Goal: Information Seeking & Learning: Find specific fact

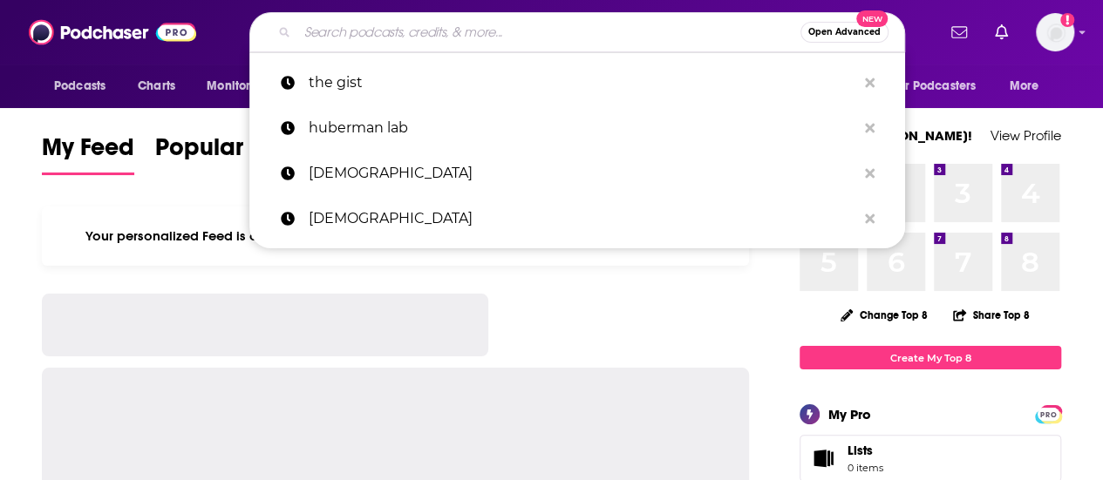
click at [443, 40] on input "Search podcasts, credits, & more..." at bounding box center [548, 32] width 503 height 28
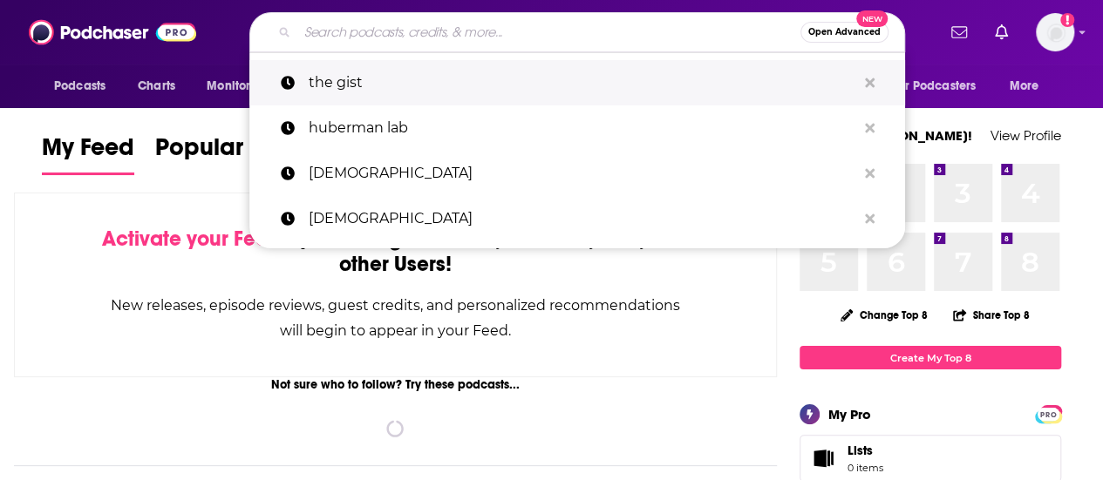
click at [438, 81] on p "the gist" at bounding box center [583, 82] width 548 height 45
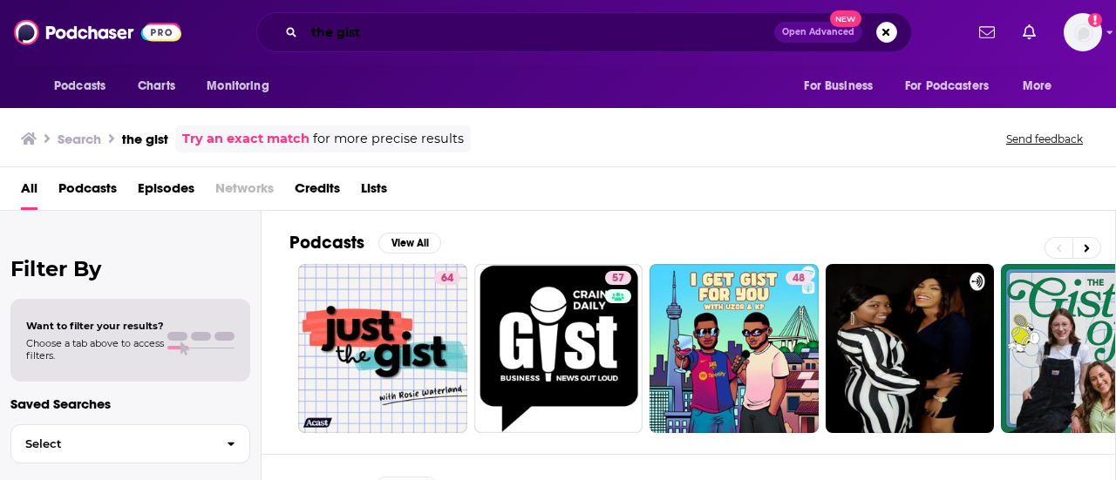
click at [410, 31] on input "the gist" at bounding box center [539, 32] width 470 height 28
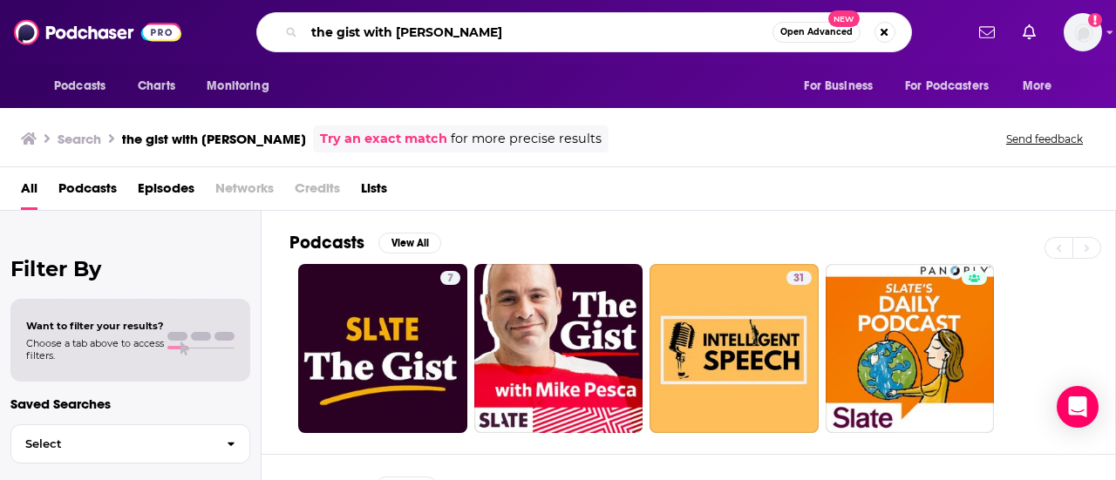
drag, startPoint x: 394, startPoint y: 30, endPoint x: 115, endPoint y: 75, distance: 282.7
click at [115, 75] on div "Podcasts Charts Monitoring the gist with [PERSON_NAME] Open Advanced New For Bu…" at bounding box center [558, 54] width 1116 height 108
type input "[PERSON_NAME]"
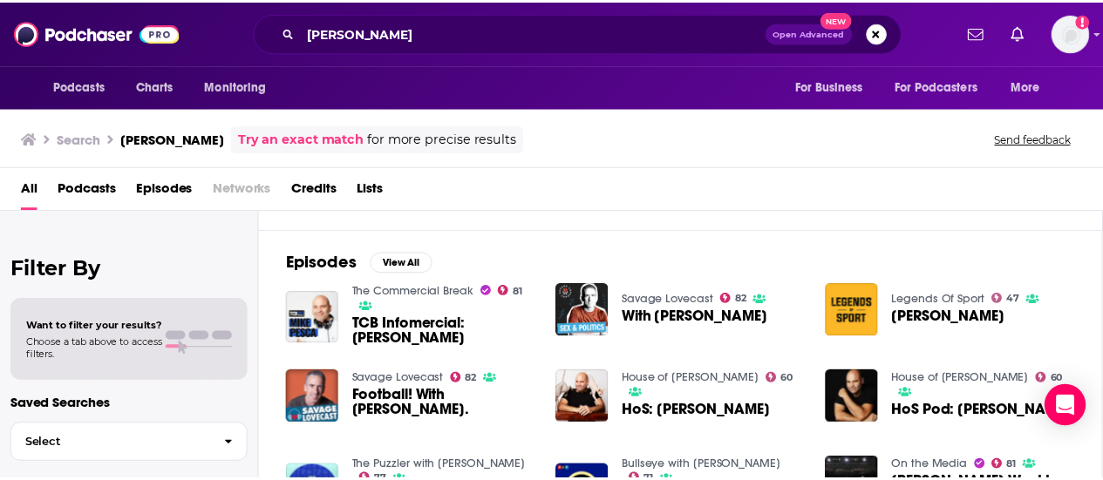
scroll to position [437, 0]
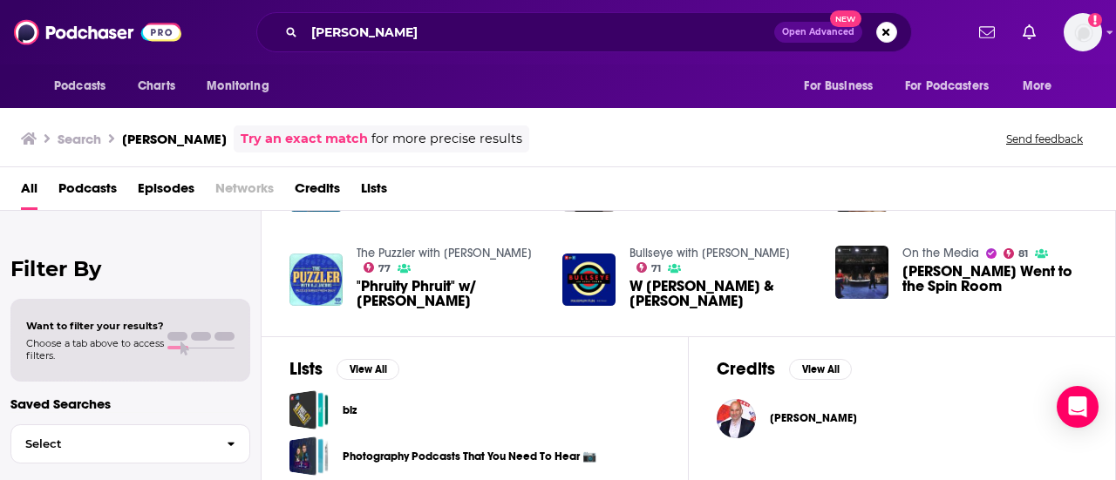
click at [762, 426] on div "[PERSON_NAME]" at bounding box center [902, 418] width 371 height 39
click at [750, 420] on img "Mike Pesca" at bounding box center [736, 418] width 39 height 39
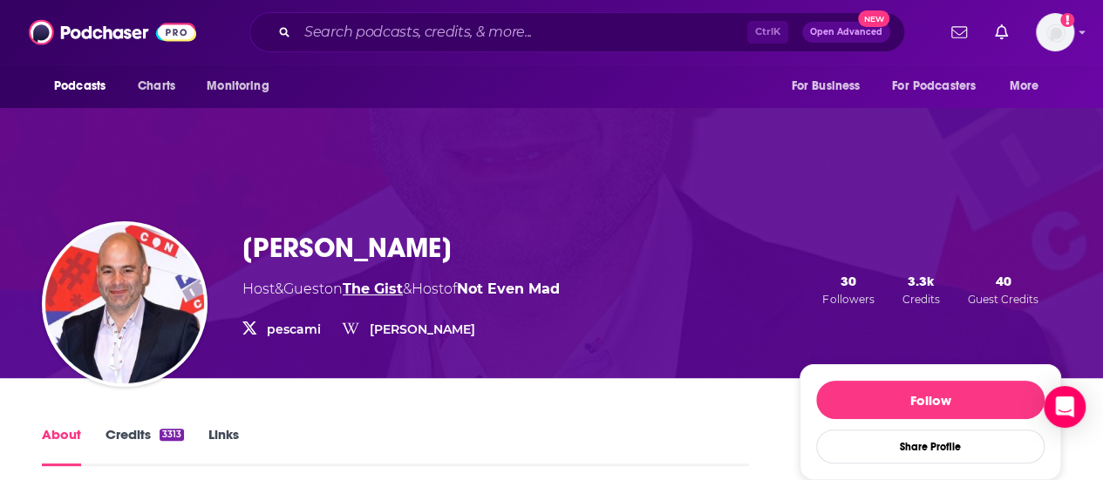
click at [378, 288] on link "The Gist" at bounding box center [373, 289] width 60 height 17
